Goal: Task Accomplishment & Management: Manage account settings

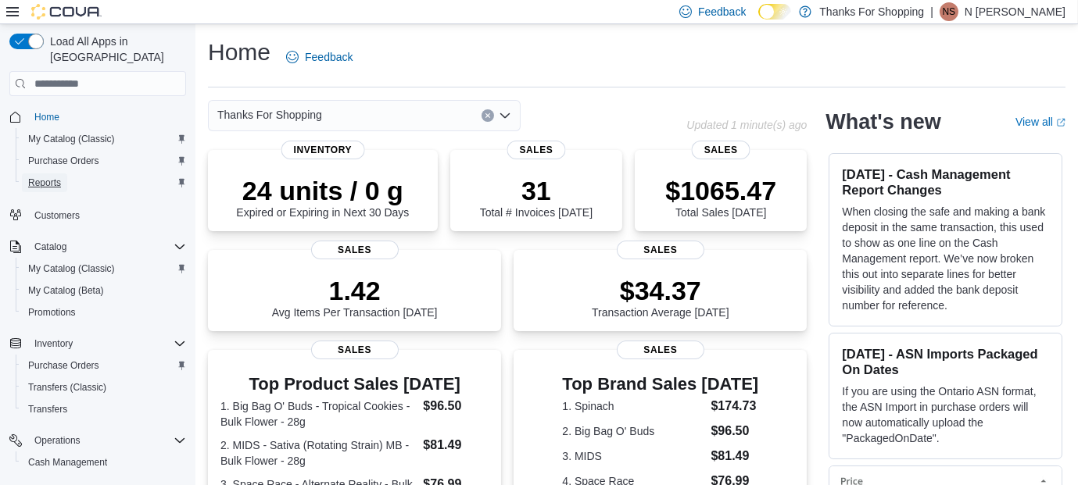
click at [52, 177] on span "Reports" at bounding box center [44, 183] width 33 height 13
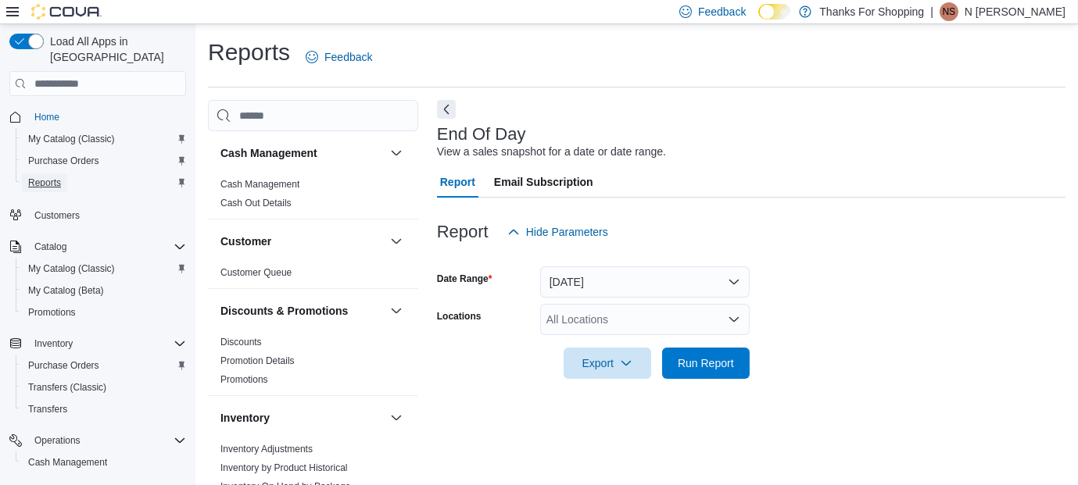
scroll to position [22, 0]
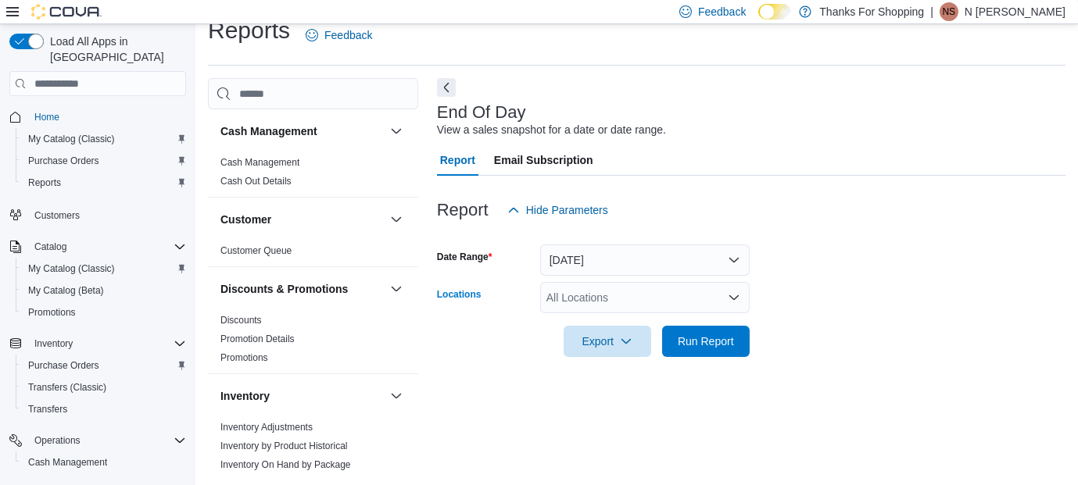
click at [596, 297] on div "All Locations" at bounding box center [644, 297] width 209 height 31
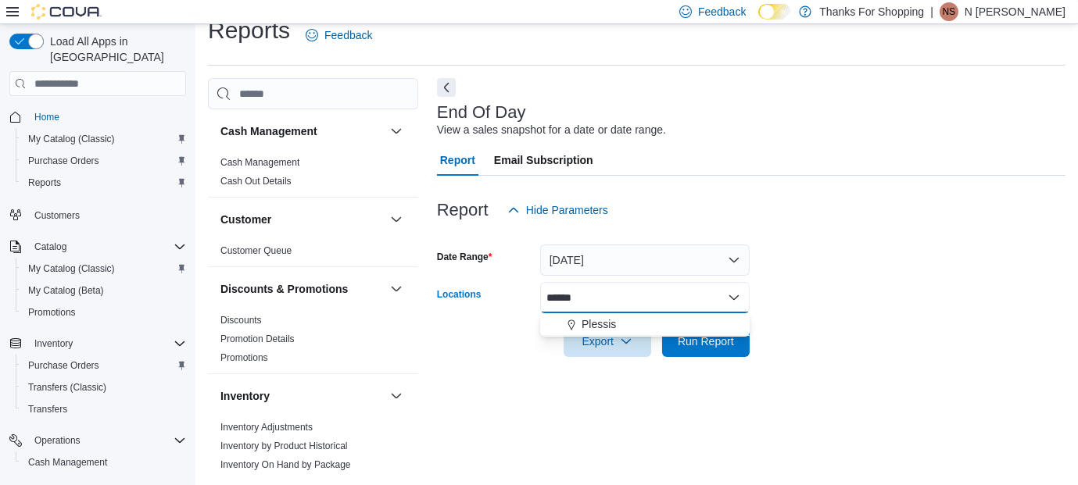
type input "*******"
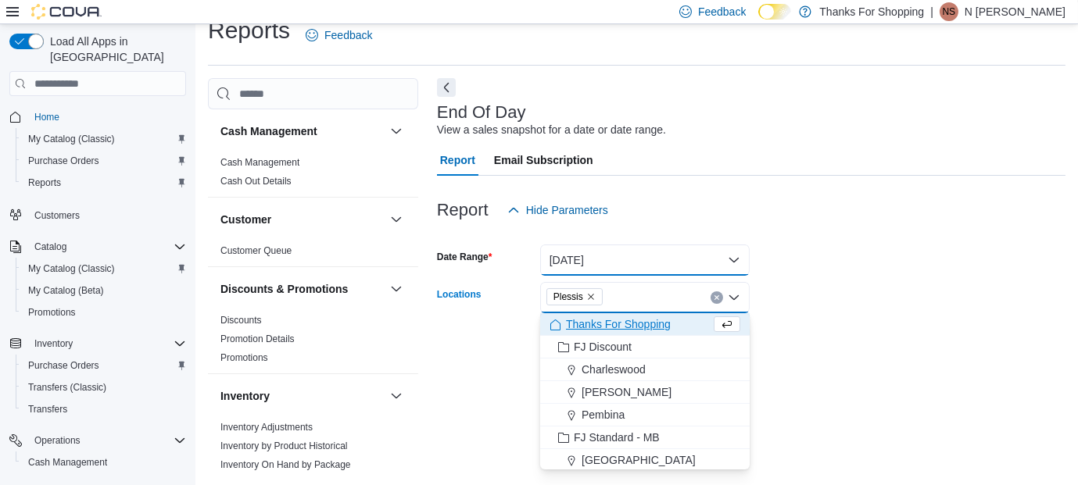
click at [633, 248] on button "[DATE]" at bounding box center [644, 260] width 209 height 31
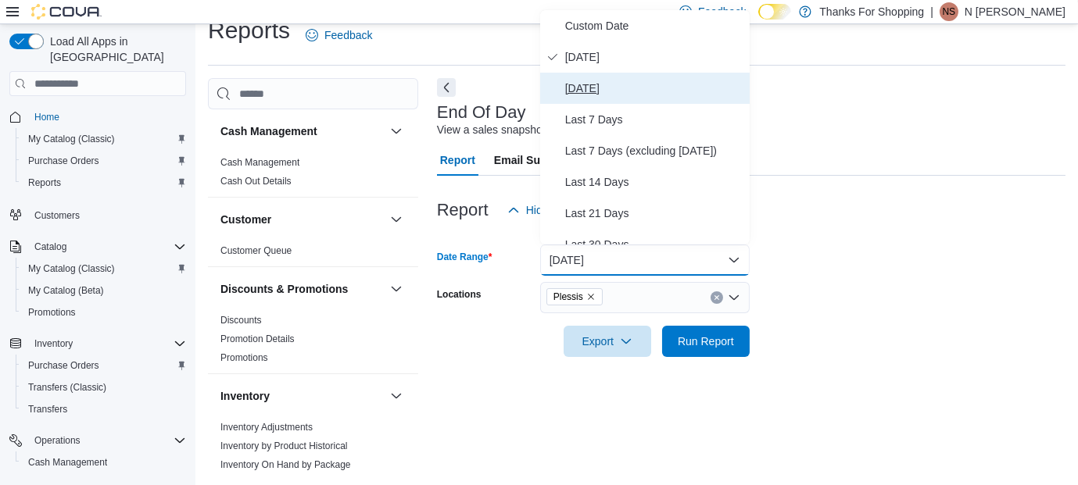
click at [605, 93] on span "[DATE]" at bounding box center [654, 88] width 178 height 19
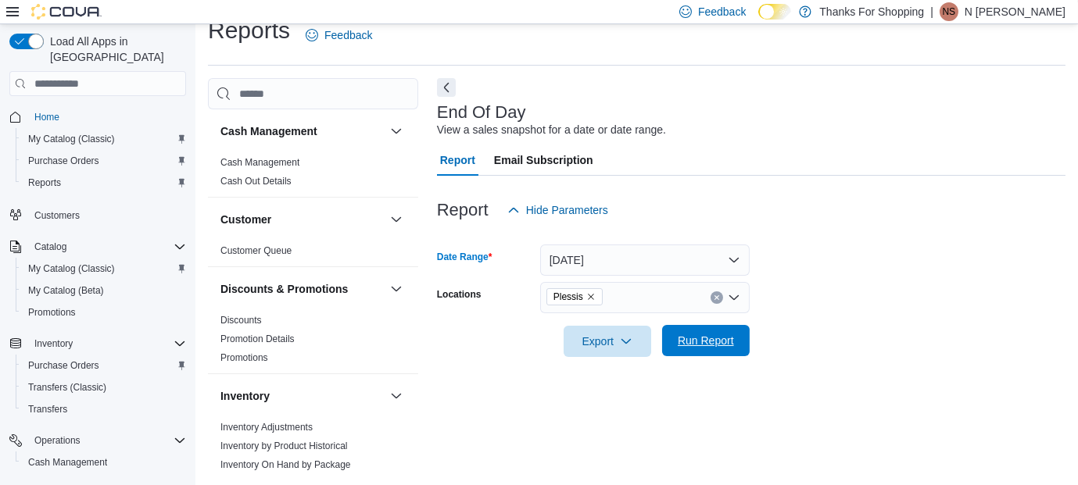
click at [696, 331] on span "Run Report" at bounding box center [705, 340] width 69 height 31
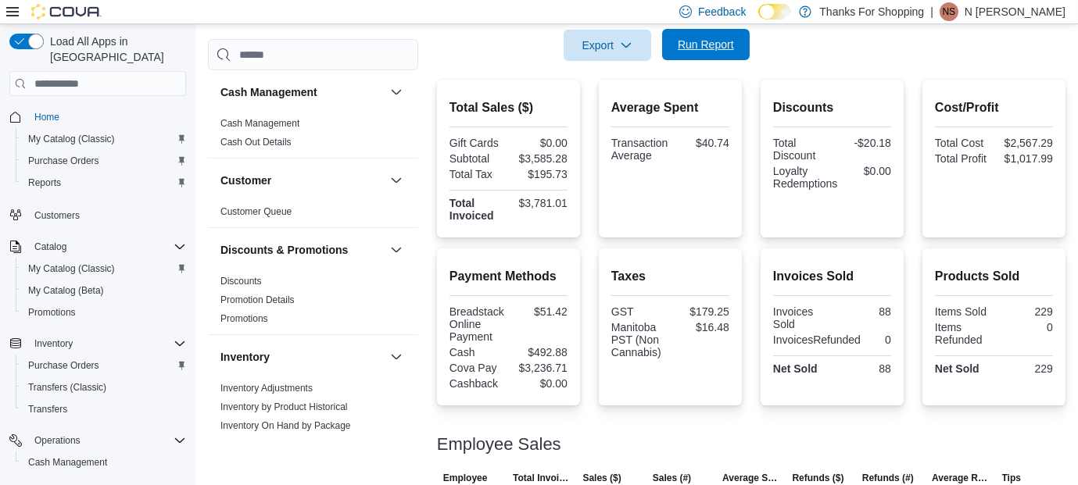
scroll to position [464, 0]
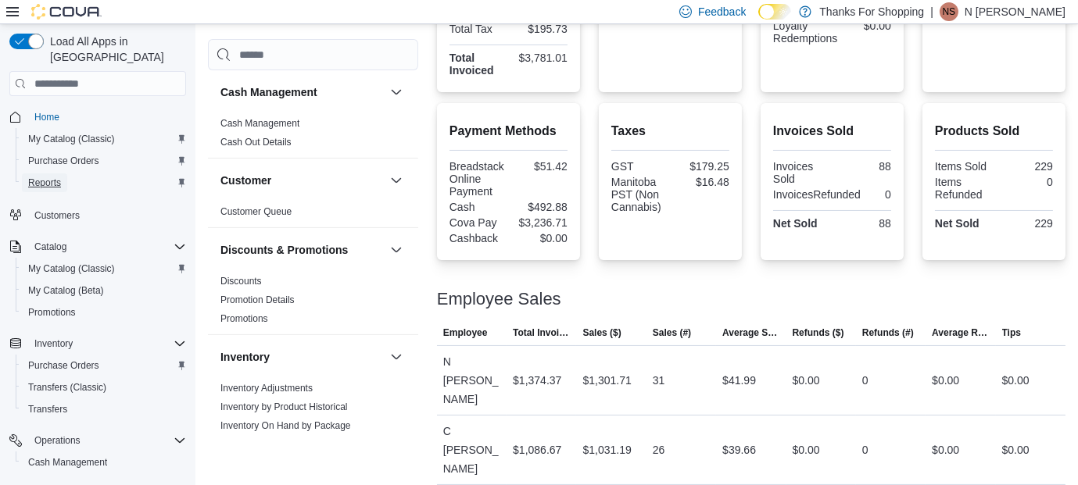
click at [46, 177] on span "Reports" at bounding box center [44, 183] width 33 height 13
click at [110, 152] on div "Purchase Orders" at bounding box center [104, 161] width 164 height 19
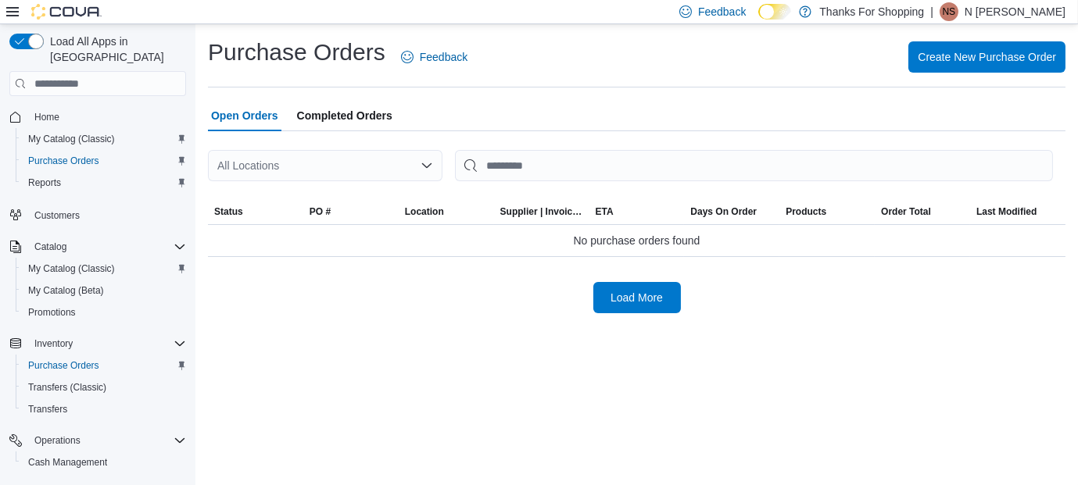
click at [250, 164] on div "All Locations" at bounding box center [325, 165] width 235 height 31
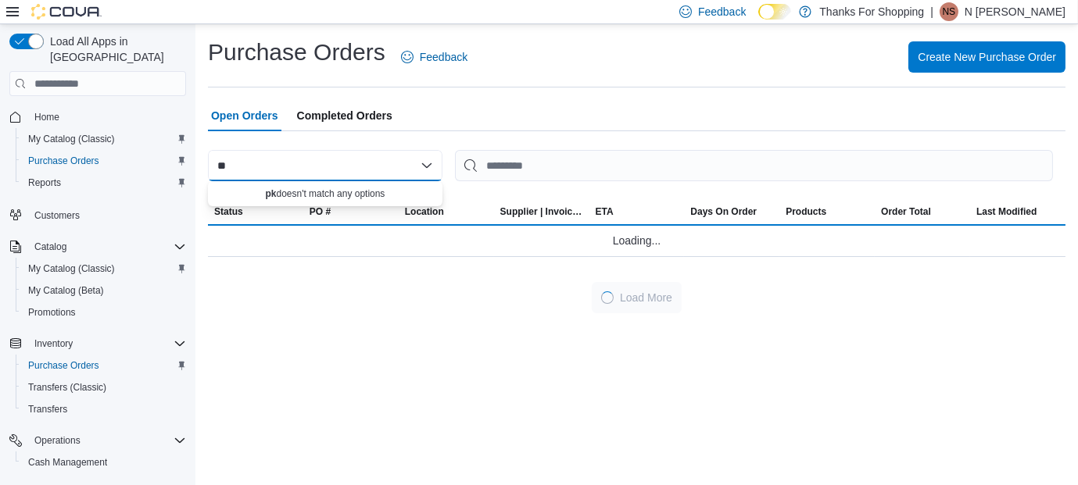
type input "*"
type input "*******"
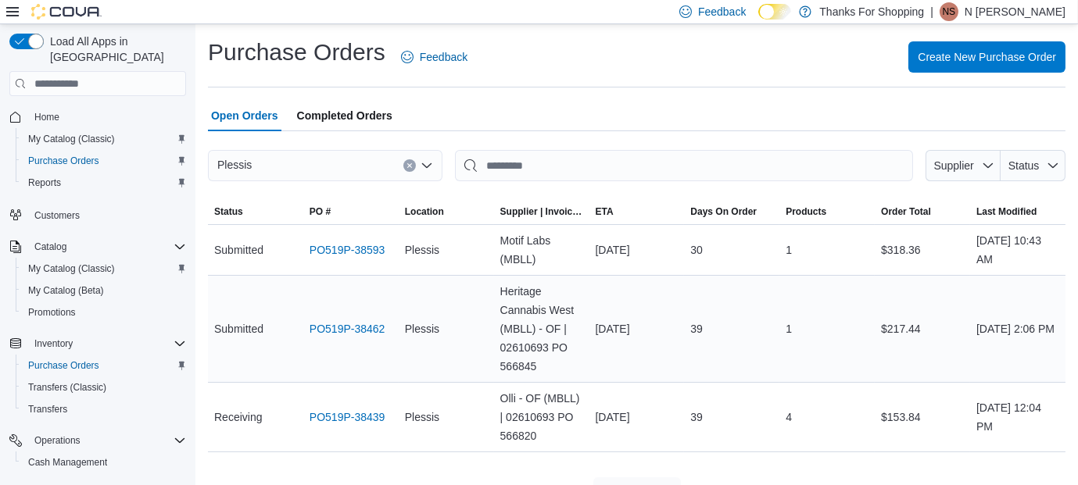
scroll to position [35, 0]
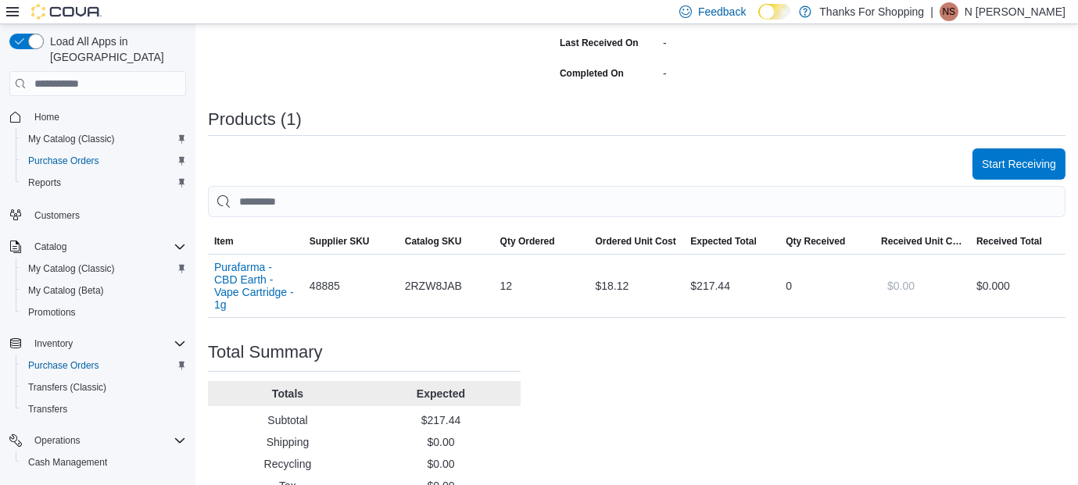
scroll to position [380, 0]
